Goal: Check status: Check status

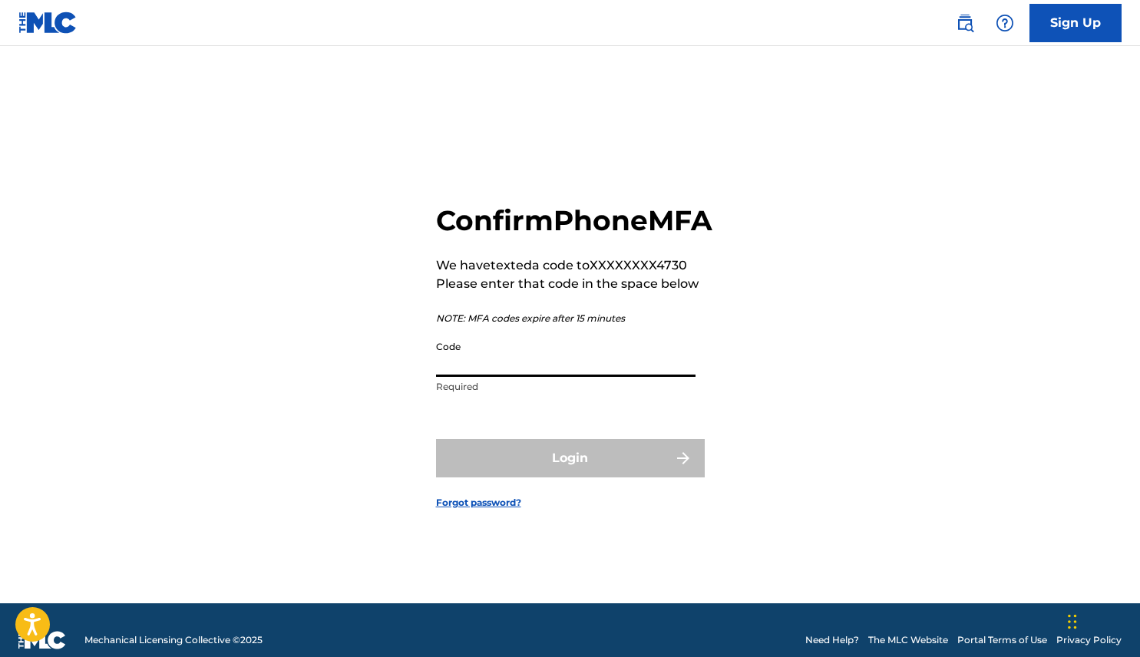
click at [528, 377] on input "Code" at bounding box center [565, 355] width 259 height 44
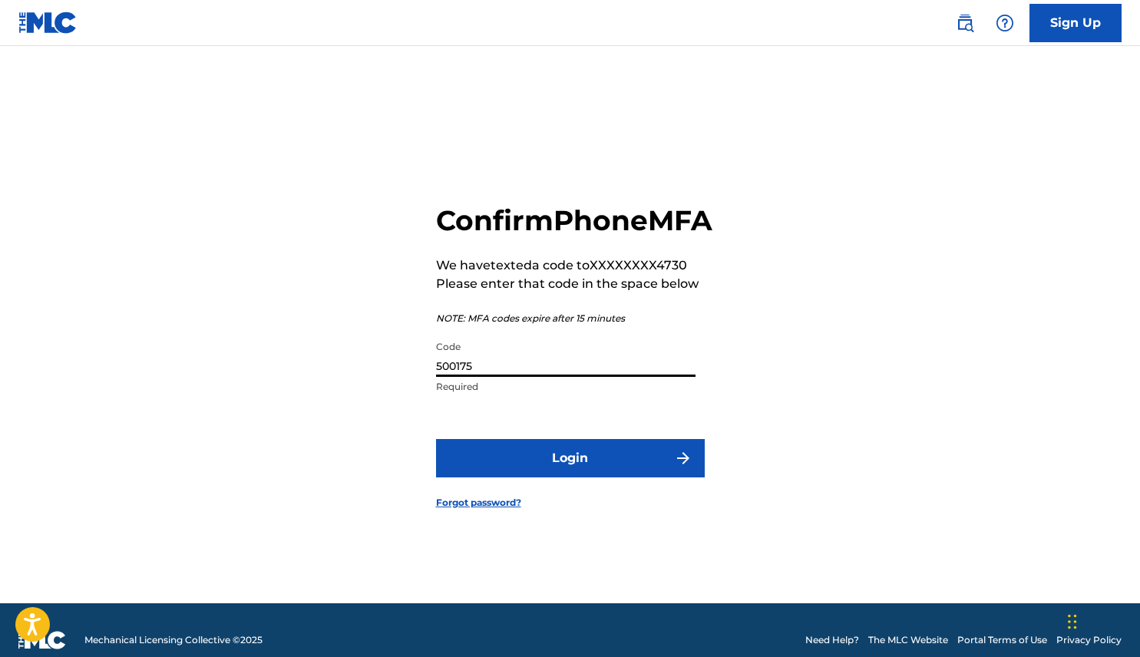
type input "500175"
click at [603, 473] on button "Login" at bounding box center [570, 458] width 269 height 38
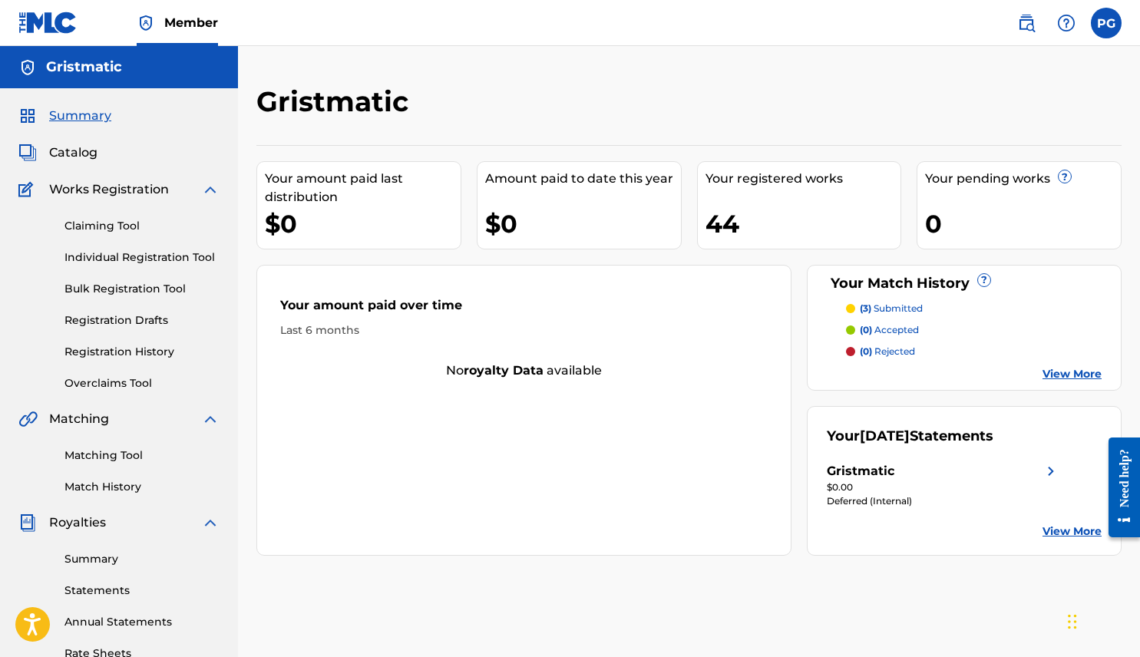
click at [982, 466] on div "Gristmatic" at bounding box center [943, 471] width 233 height 18
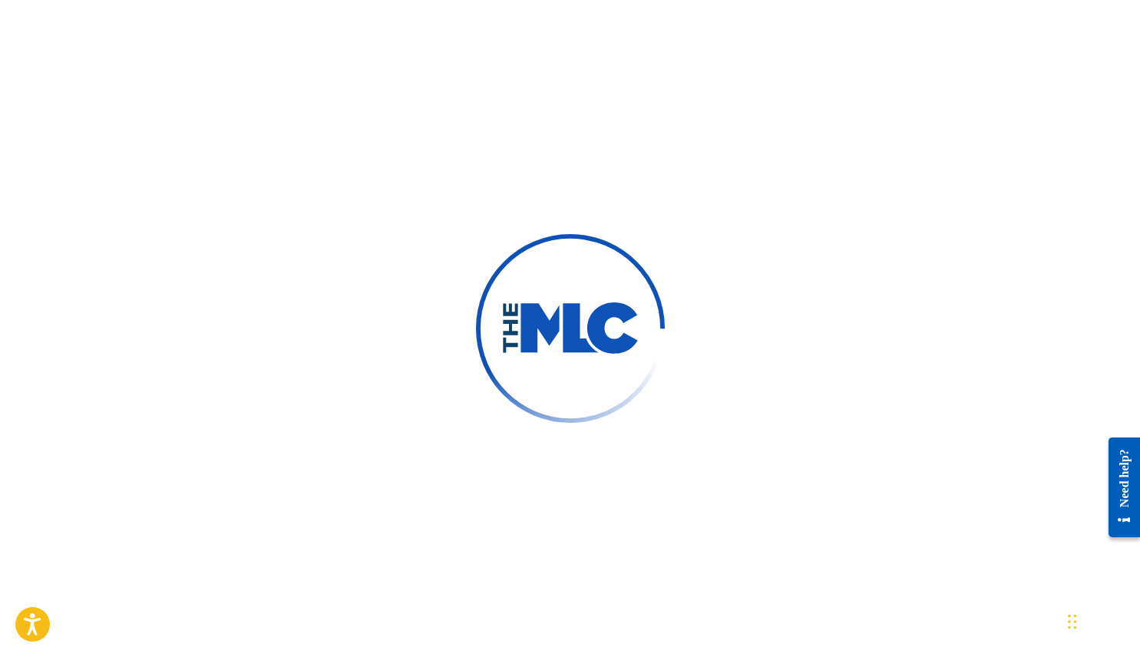
click at [500, 256] on div at bounding box center [570, 328] width 189 height 189
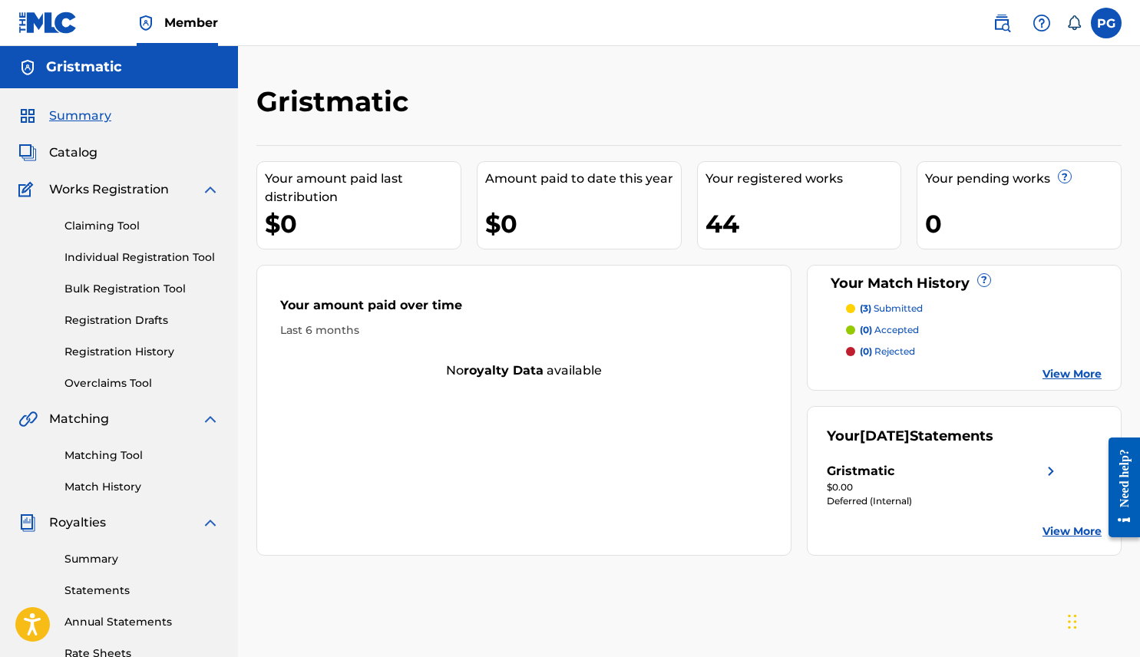
click at [1074, 526] on link "View More" at bounding box center [1071, 531] width 59 height 16
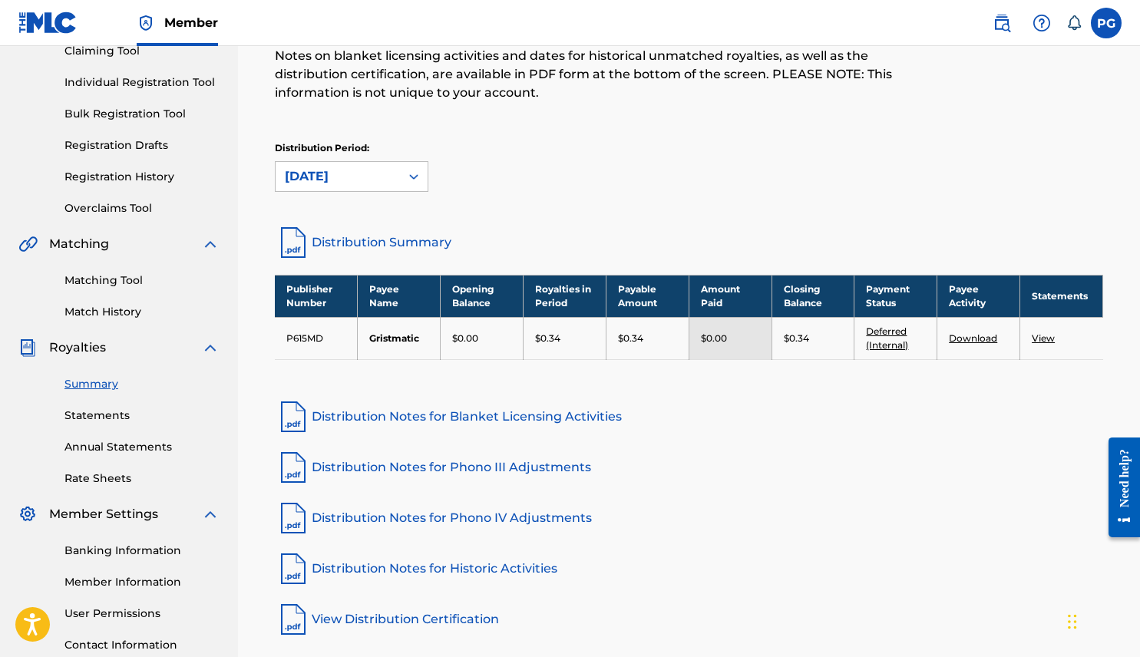
scroll to position [176, 0]
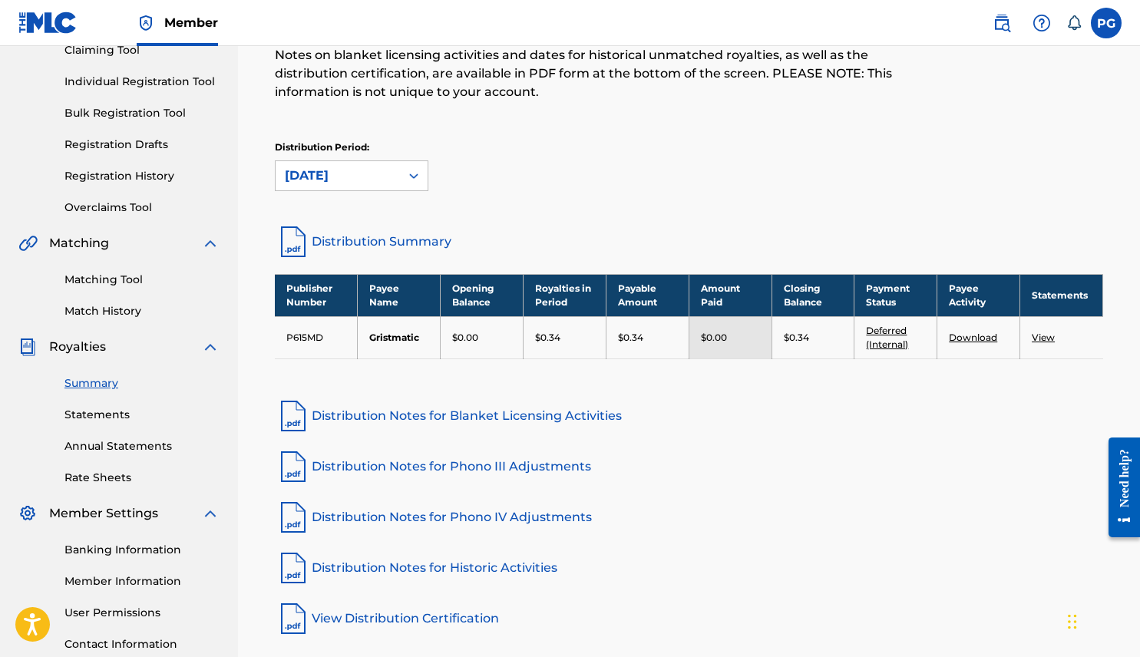
click at [377, 243] on link "Distribution Summary" at bounding box center [689, 241] width 828 height 37
